Goal: Task Accomplishment & Management: Use online tool/utility

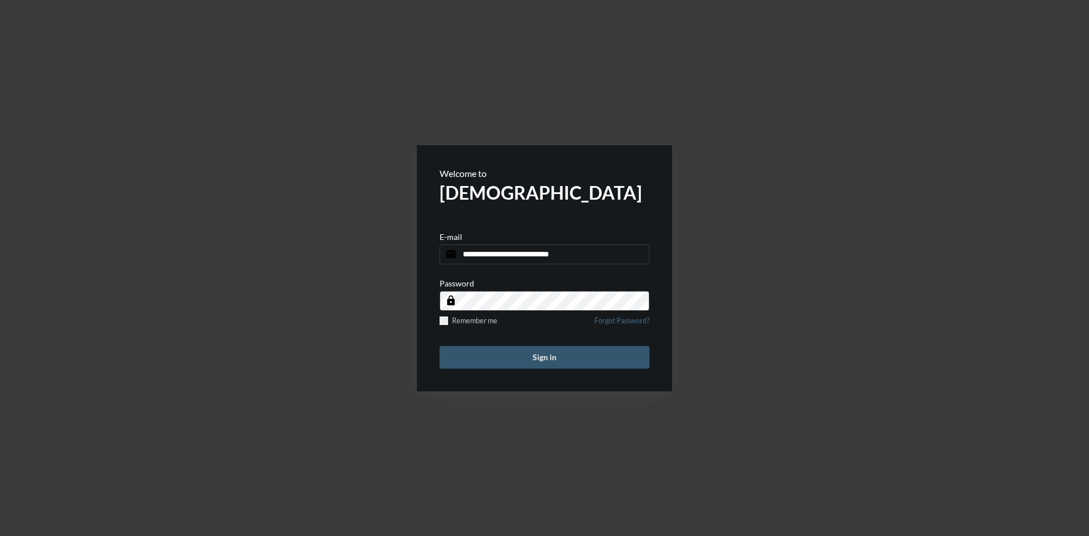
click at [552, 353] on button "Sign in" at bounding box center [544, 357] width 210 height 23
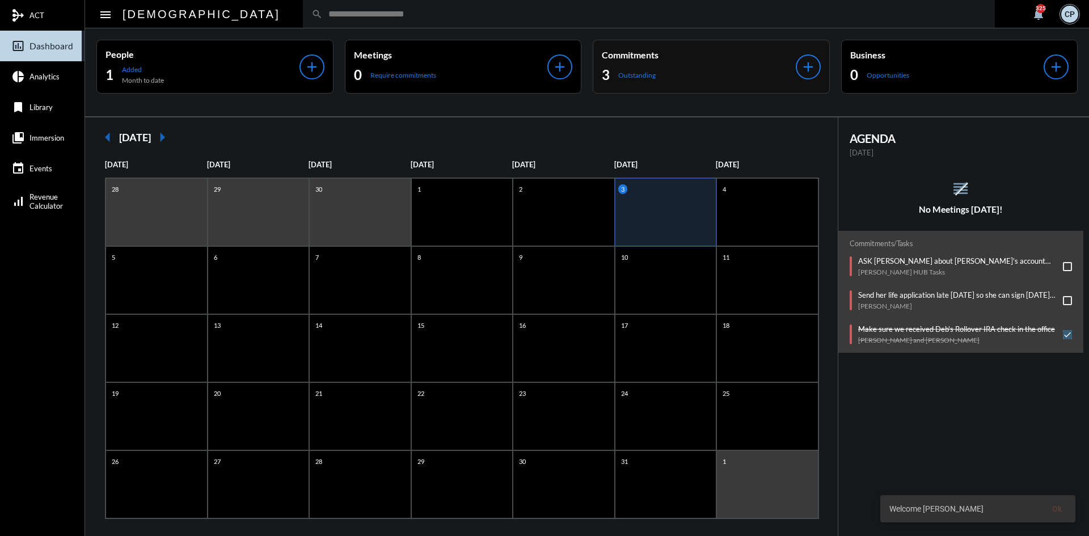
click at [694, 75] on div "3 Outstanding" at bounding box center [699, 75] width 194 height 18
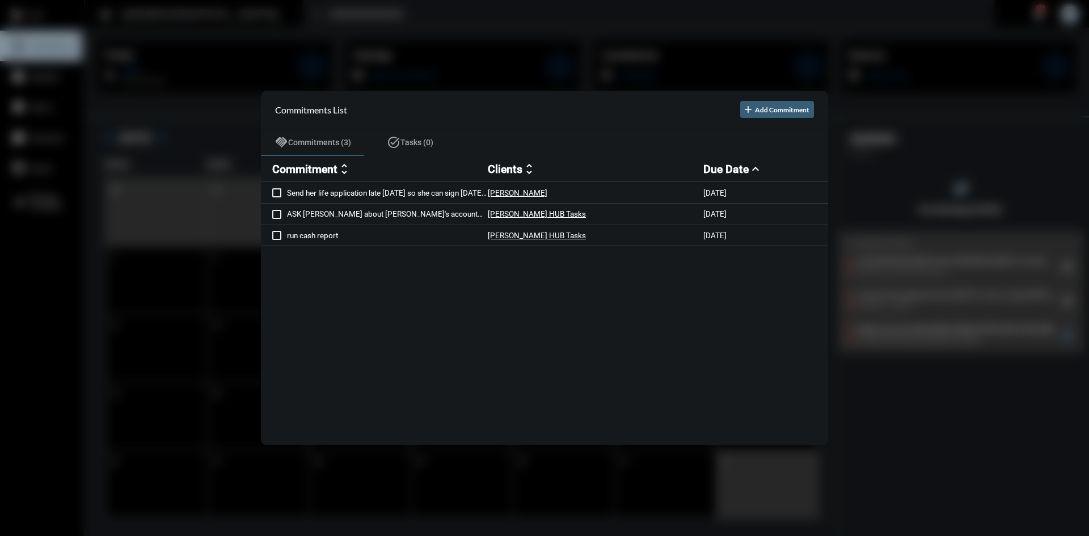
click at [549, 67] on div at bounding box center [544, 268] width 1089 height 536
